Goal: Task Accomplishment & Management: Complete application form

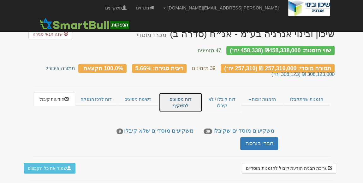
click at [179, 100] on link "דוח מסווגים לתשקיף" at bounding box center [181, 103] width 44 height 20
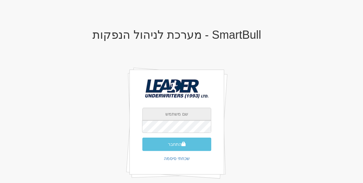
click at [179, 112] on input "text" at bounding box center [176, 114] width 69 height 13
type input "yaelb@leadercm.co.il"
click at [172, 134] on form "yaelb@leadercm.co.il התחבר" at bounding box center [176, 129] width 69 height 43
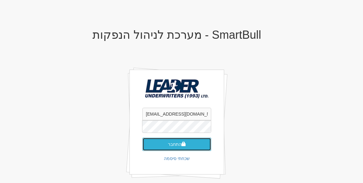
click at [175, 145] on button "התחבר" at bounding box center [176, 144] width 69 height 13
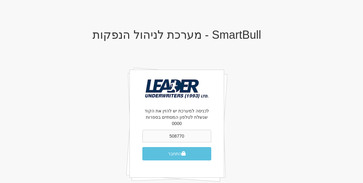
type input "508770"
click at [142, 147] on button "התחבר" at bounding box center [176, 153] width 69 height 13
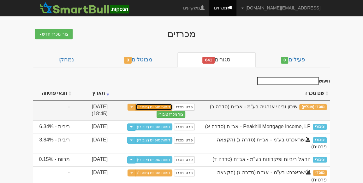
click at [160, 104] on link "דוחות סופיים (מוסדי)" at bounding box center [153, 107] width 37 height 7
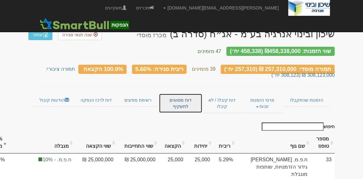
click at [178, 99] on link "דוח מסווגים לתשקיף" at bounding box center [181, 103] width 44 height 20
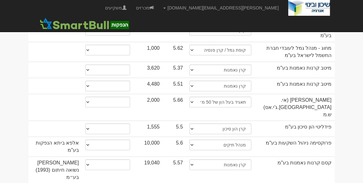
scroll to position [989, 0]
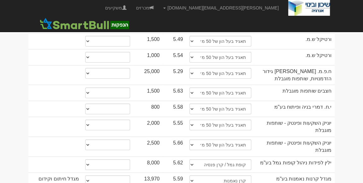
scroll to position [559, 0]
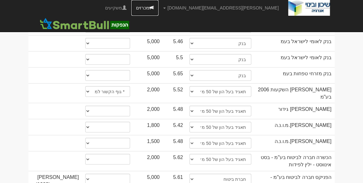
click at [158, 7] on link "מכרזים" at bounding box center [144, 8] width 27 height 16
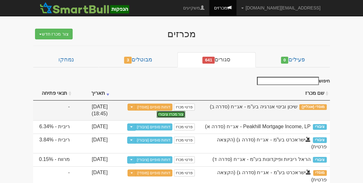
click at [173, 113] on button "צור מכרז ציבורי" at bounding box center [170, 114] width 29 height 7
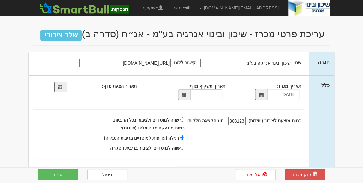
click at [182, 93] on span at bounding box center [184, 95] width 4 height 4
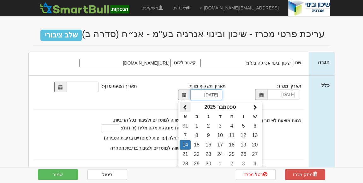
click at [183, 105] on span at bounding box center [185, 107] width 5 height 5
click at [202, 150] on td "19" at bounding box center [208, 154] width 12 height 9
type input "19/08/2025"
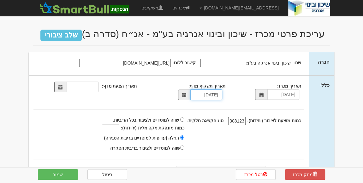
click at [62, 87] on span at bounding box center [60, 87] width 4 height 4
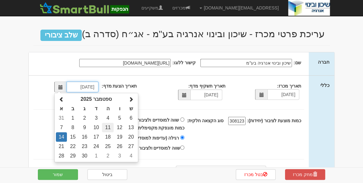
click at [110, 127] on td "11" at bounding box center [108, 127] width 12 height 9
type input "11/09/2025"
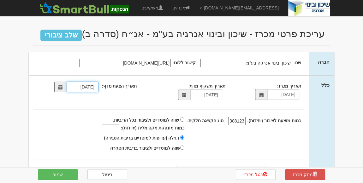
scroll to position [28, 0]
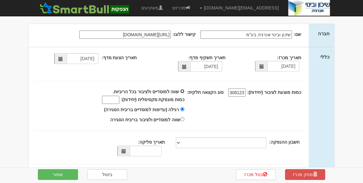
click at [184, 90] on input "שווה למוסדיים ולציבור בכל הריביות. כמות מונפקת מקסימלית (יחידות):" at bounding box center [182, 91] width 4 height 4
radio input "true"
click at [102, 96] on input "שווה למוסדיים ולציבור בכל הריביות. כמות מונפקת מקסימלית (יחידות):" at bounding box center [110, 100] width 17 height 8
click at [123, 149] on span at bounding box center [123, 151] width 4 height 4
type input "257310"
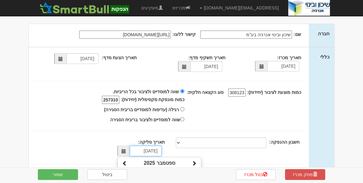
scroll to position [86, 0]
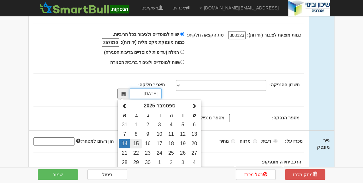
click at [137, 139] on td "15" at bounding box center [136, 143] width 12 height 9
type input "15/09/2025"
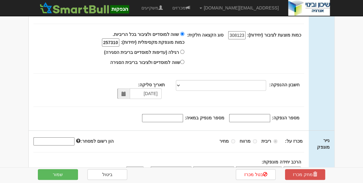
click at [252, 114] on input "מספר הנפקה:" at bounding box center [249, 118] width 41 height 8
type input "1177351"
click at [178, 114] on input "מספר מנפיק במאיה:" at bounding box center [162, 118] width 41 height 8
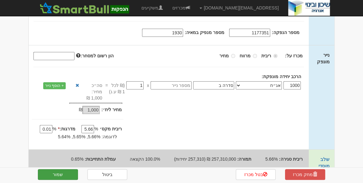
type input "1930"
click at [56, 175] on button "שמור" at bounding box center [58, 174] width 40 height 11
